Goal: Leave review/rating: Leave review/rating

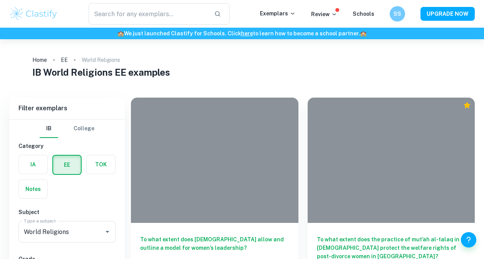
scroll to position [1696, 0]
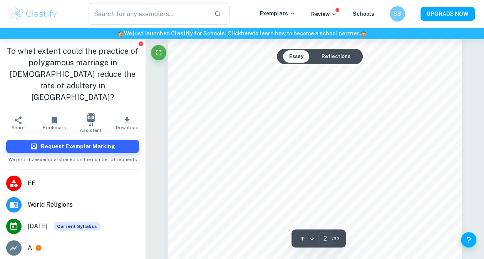
scroll to position [549, 0]
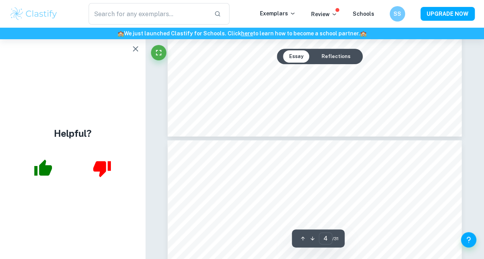
scroll to position [1672, 0]
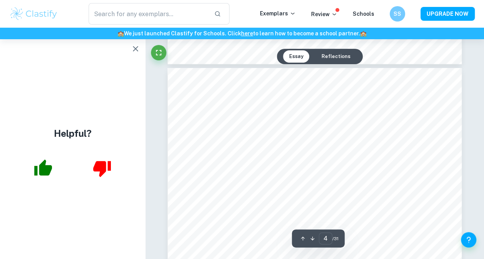
type input "3"
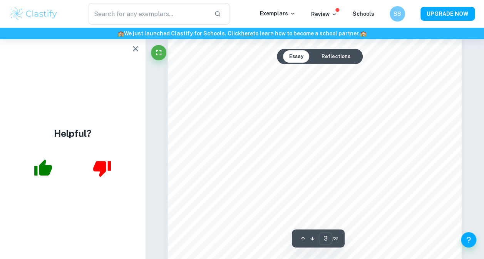
scroll to position [1107, 0]
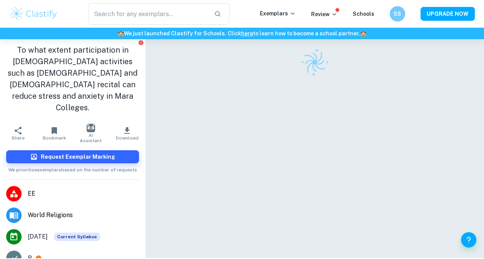
scroll to position [39, 0]
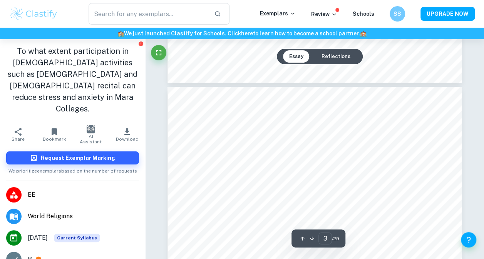
type input "4"
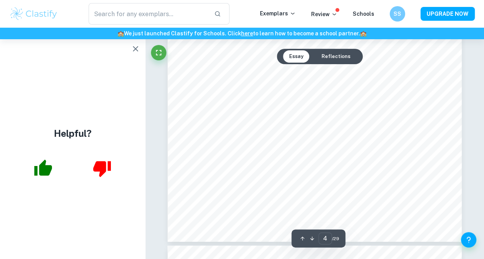
scroll to position [1573, 0]
